Goal: Transaction & Acquisition: Purchase product/service

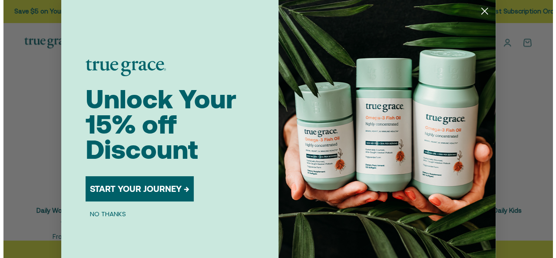
scroll to position [320, 0]
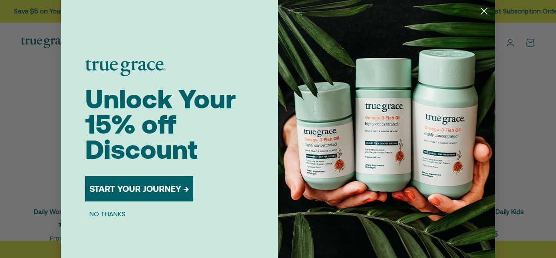
drag, startPoint x: 205, startPoint y: 209, endPoint x: 478, endPoint y: 14, distance: 335.4
click at [478, 14] on icon "Close dialog" at bounding box center [483, 10] width 15 height 15
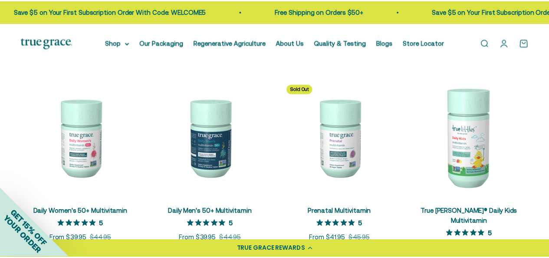
scroll to position [318, 0]
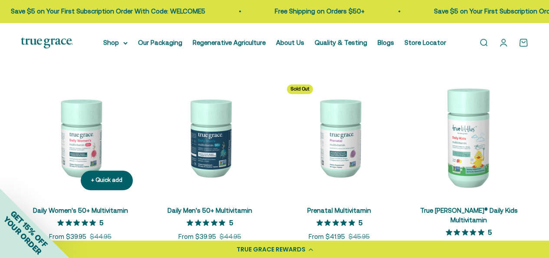
click at [70, 149] on img at bounding box center [80, 136] width 119 height 119
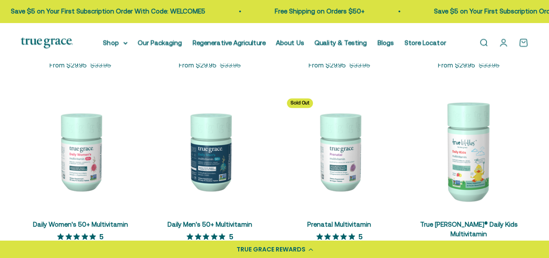
scroll to position [318, 0]
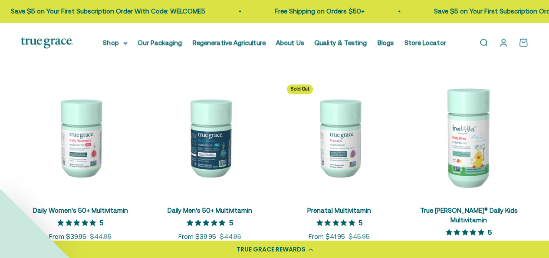
click at [218, 139] on img at bounding box center [209, 136] width 119 height 119
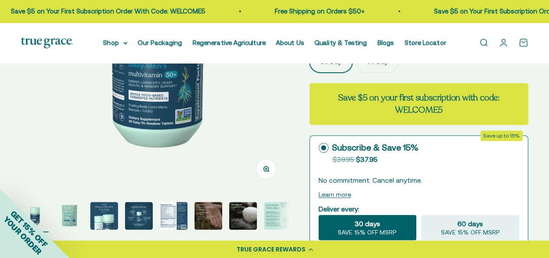
scroll to position [174, 0]
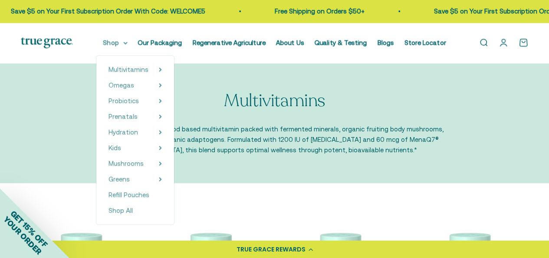
click at [128, 39] on summary "Shop" at bounding box center [115, 42] width 24 height 10
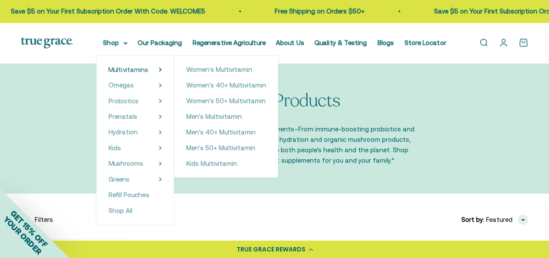
click at [134, 66] on span "Multivitamins" at bounding box center [129, 69] width 40 height 7
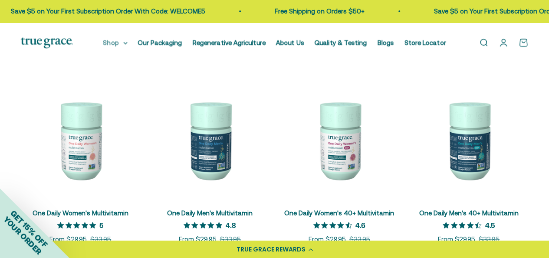
click at [128, 44] on icon at bounding box center [125, 43] width 4 height 3
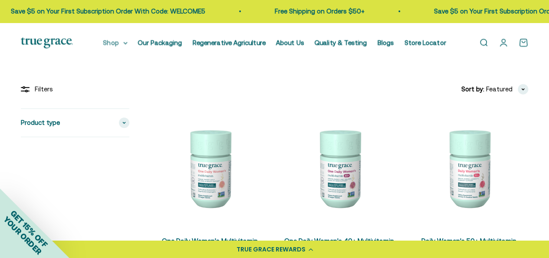
click at [113, 42] on summary "Shop" at bounding box center [115, 42] width 24 height 10
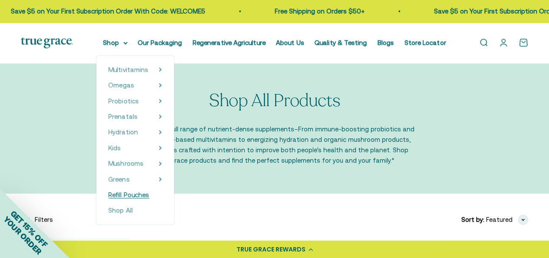
click at [143, 195] on span "Refill Pouches" at bounding box center [129, 194] width 41 height 7
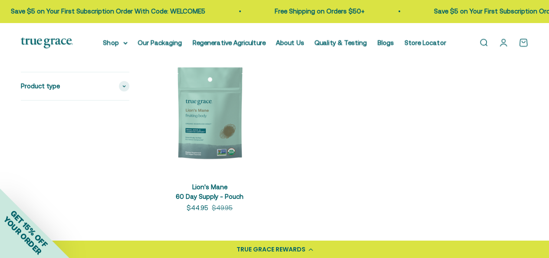
scroll to position [130, 0]
